Goal: Use online tool/utility: Use online tool/utility

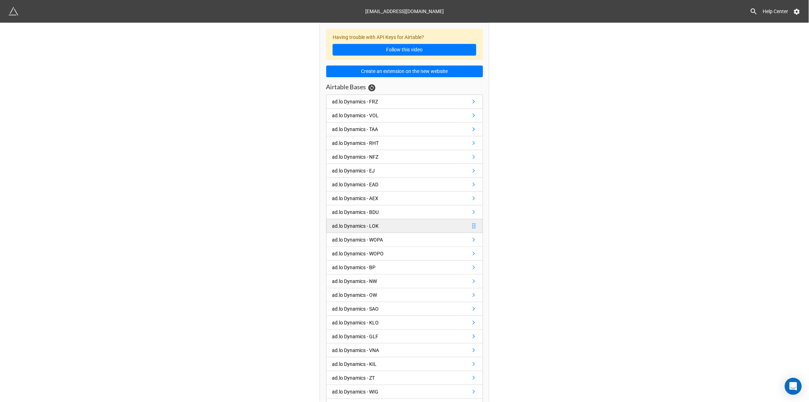
click at [352, 226] on div "ad.lo Dynamics - LOK" at bounding box center [356, 226] width 47 height 8
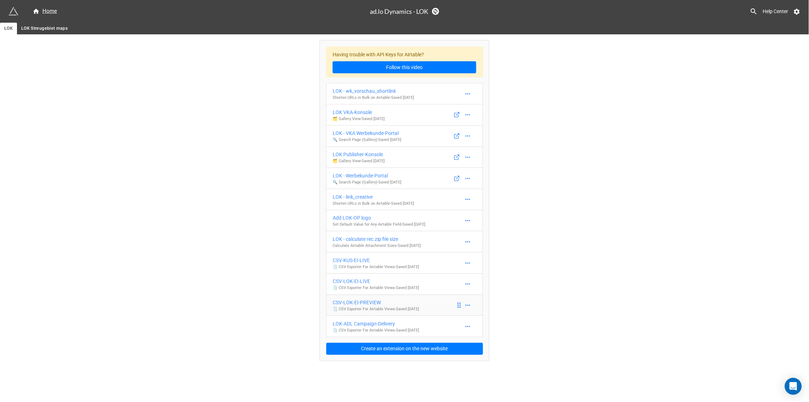
click at [369, 304] on div "CSV-LOK-EI-PREVIEW" at bounding box center [376, 303] width 86 height 8
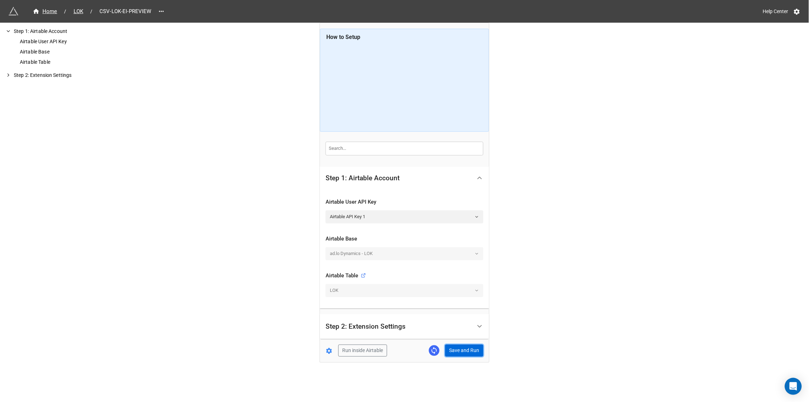
click at [460, 349] on button "Save and Run" at bounding box center [464, 351] width 38 height 12
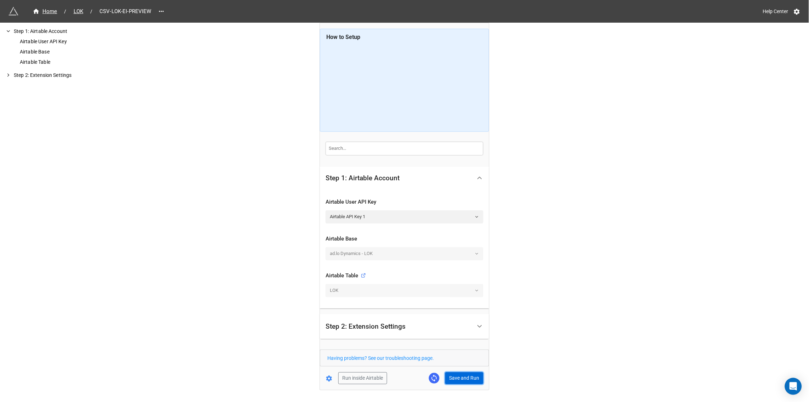
click at [460, 381] on button "Save and Run" at bounding box center [464, 378] width 38 height 12
click at [55, 10] on div "Home" at bounding box center [45, 11] width 25 height 8
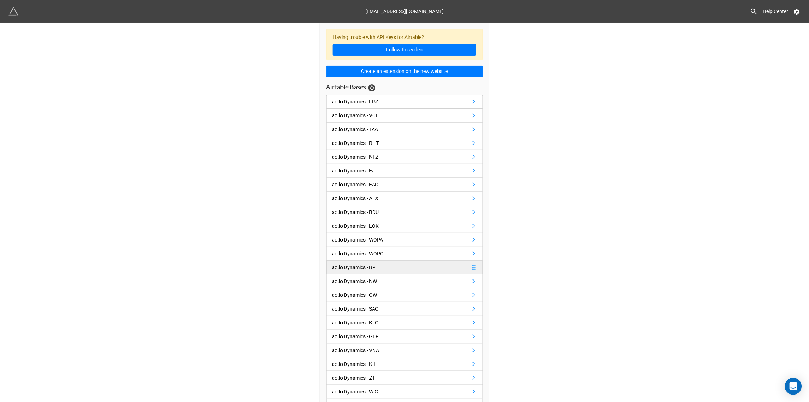
click at [355, 271] on div "ad.lo Dynamics - BP" at bounding box center [355, 267] width 44 height 8
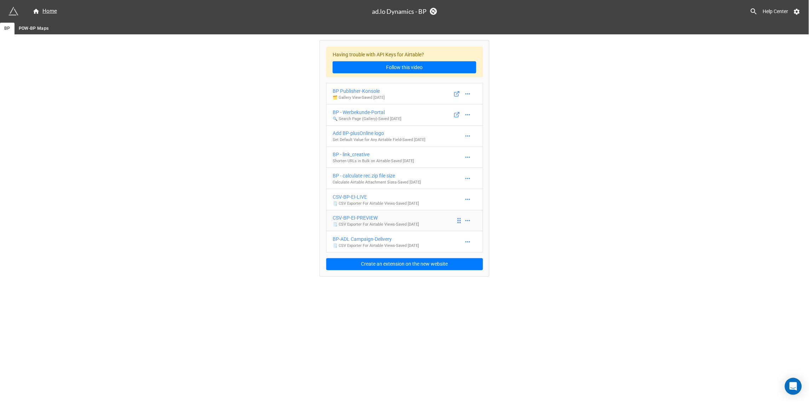
click at [355, 216] on div "CSV-BP-EI-PREVIEW" at bounding box center [376, 218] width 86 height 8
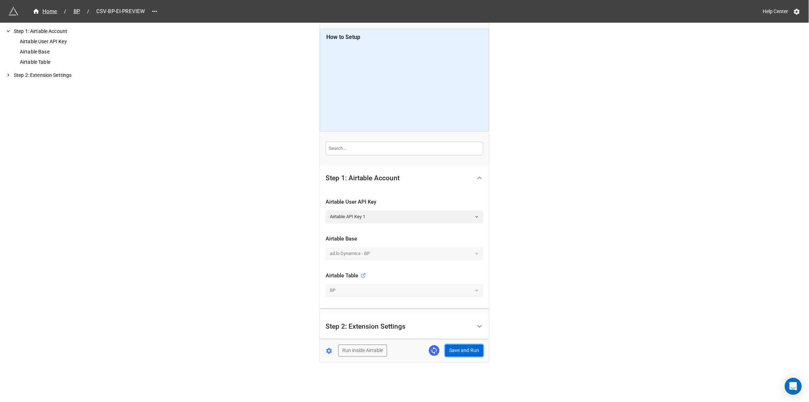
click at [459, 352] on button "Save and Run" at bounding box center [464, 351] width 38 height 12
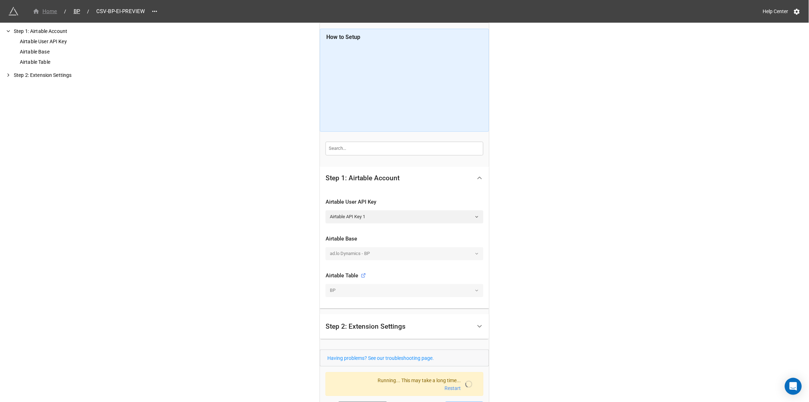
click at [51, 12] on div "Home" at bounding box center [45, 11] width 25 height 8
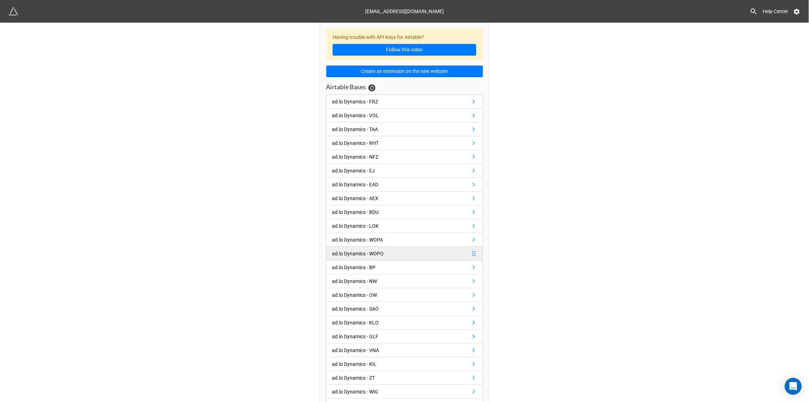
click at [357, 252] on div "ad.lo Dynamics - WOPO" at bounding box center [359, 254] width 52 height 8
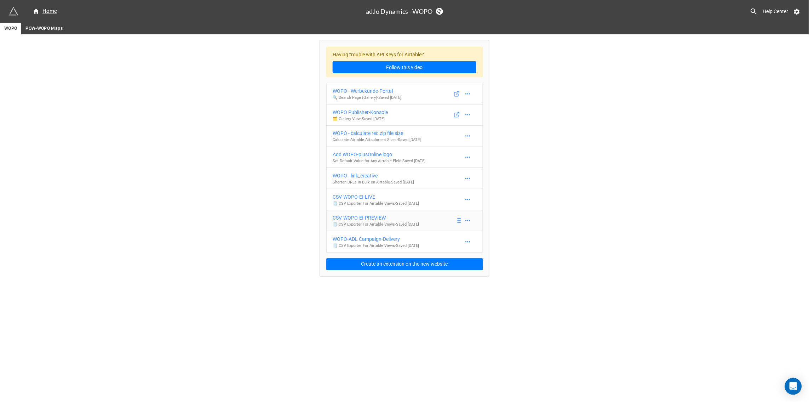
click at [364, 218] on div "CSV-WOPO-EI-PREVIEW" at bounding box center [376, 218] width 86 height 8
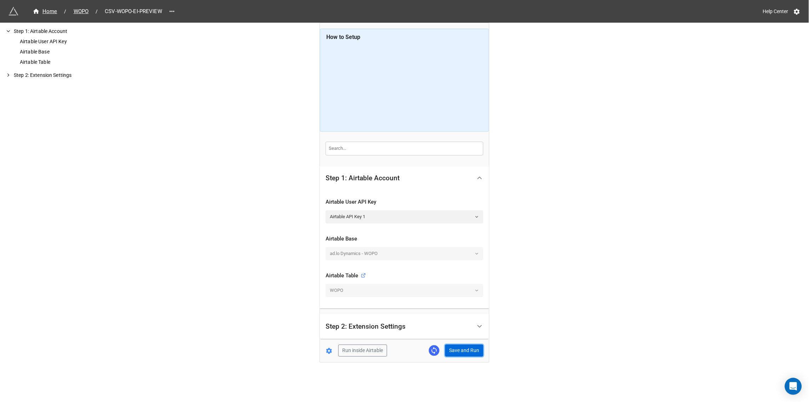
click at [459, 353] on button "Save and Run" at bounding box center [464, 351] width 38 height 12
